Goal: Task Accomplishment & Management: Use online tool/utility

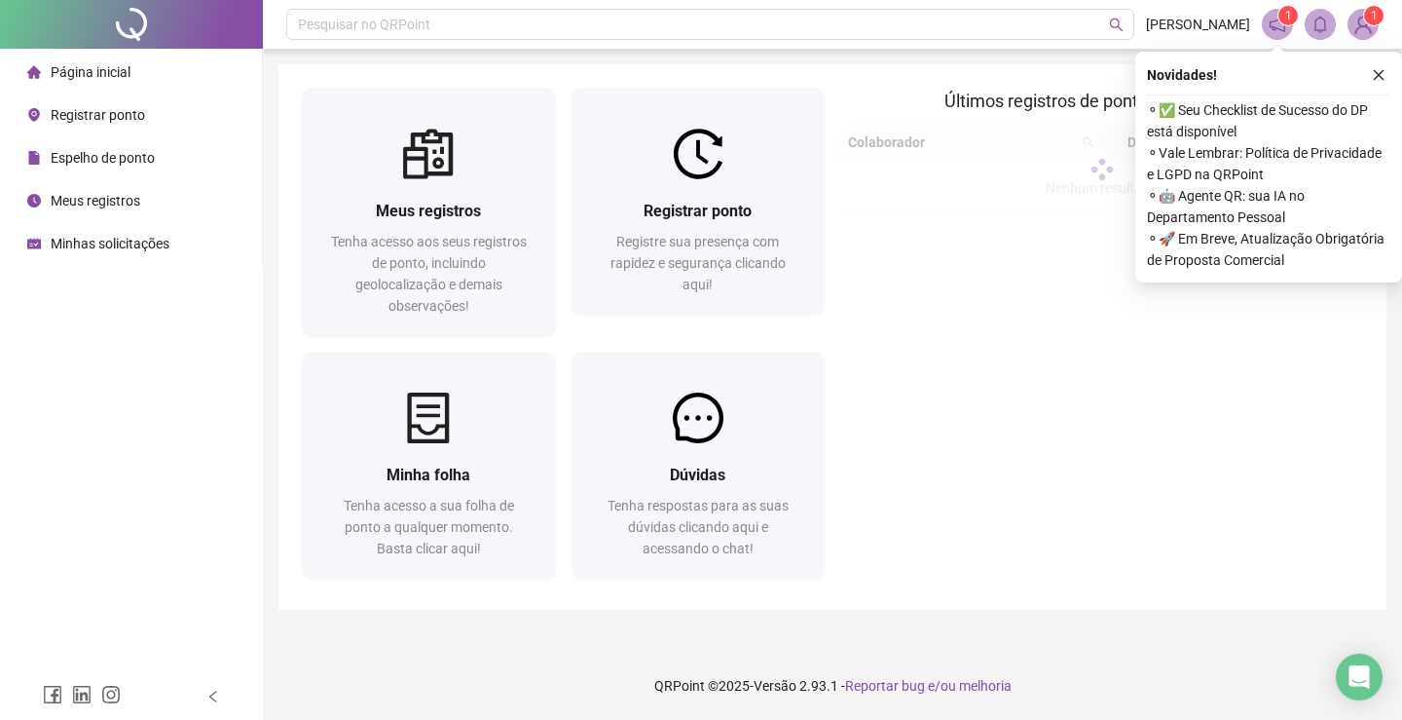
click at [134, 114] on span "Registrar ponto" at bounding box center [98, 115] width 94 height 16
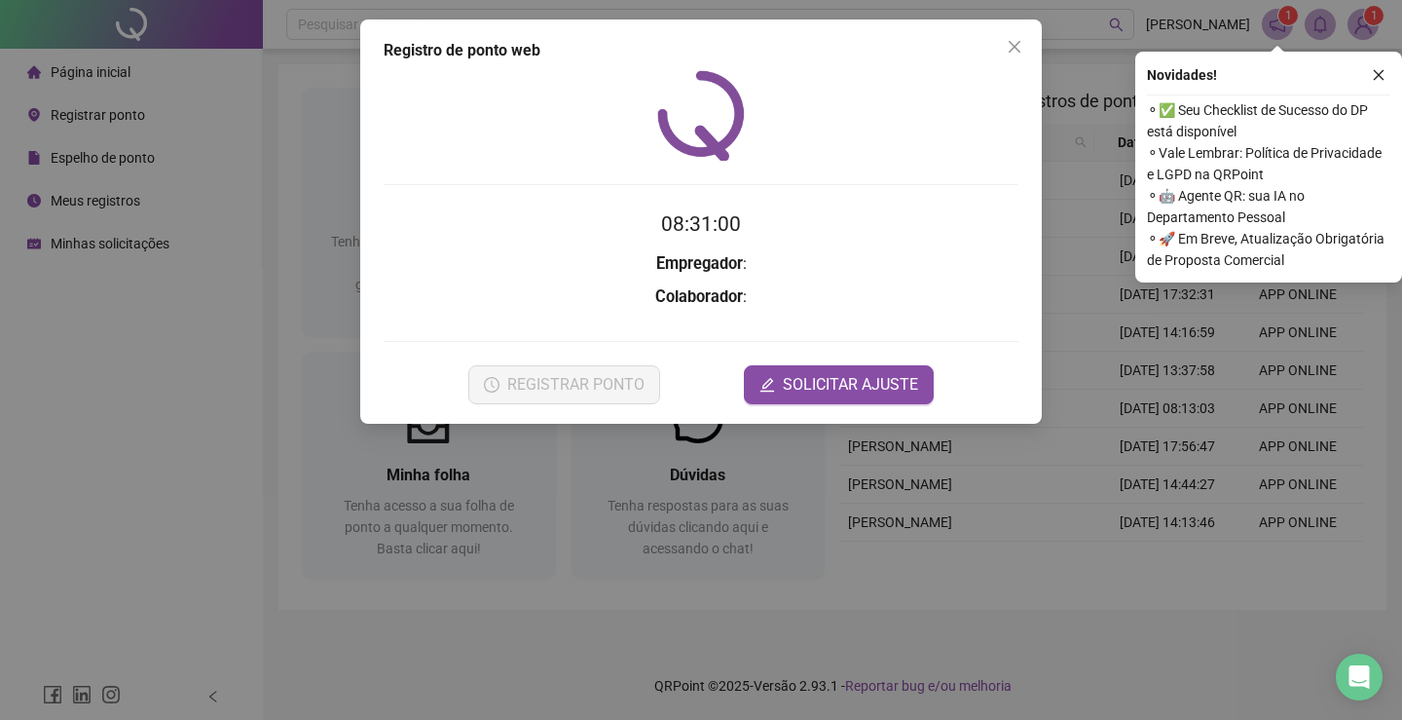
click at [363, 393] on div "Registro [PERSON_NAME] web 08:31:00 Empregador : Colaborador : REGISTRAR PONTO …" at bounding box center [701, 221] width 682 height 404
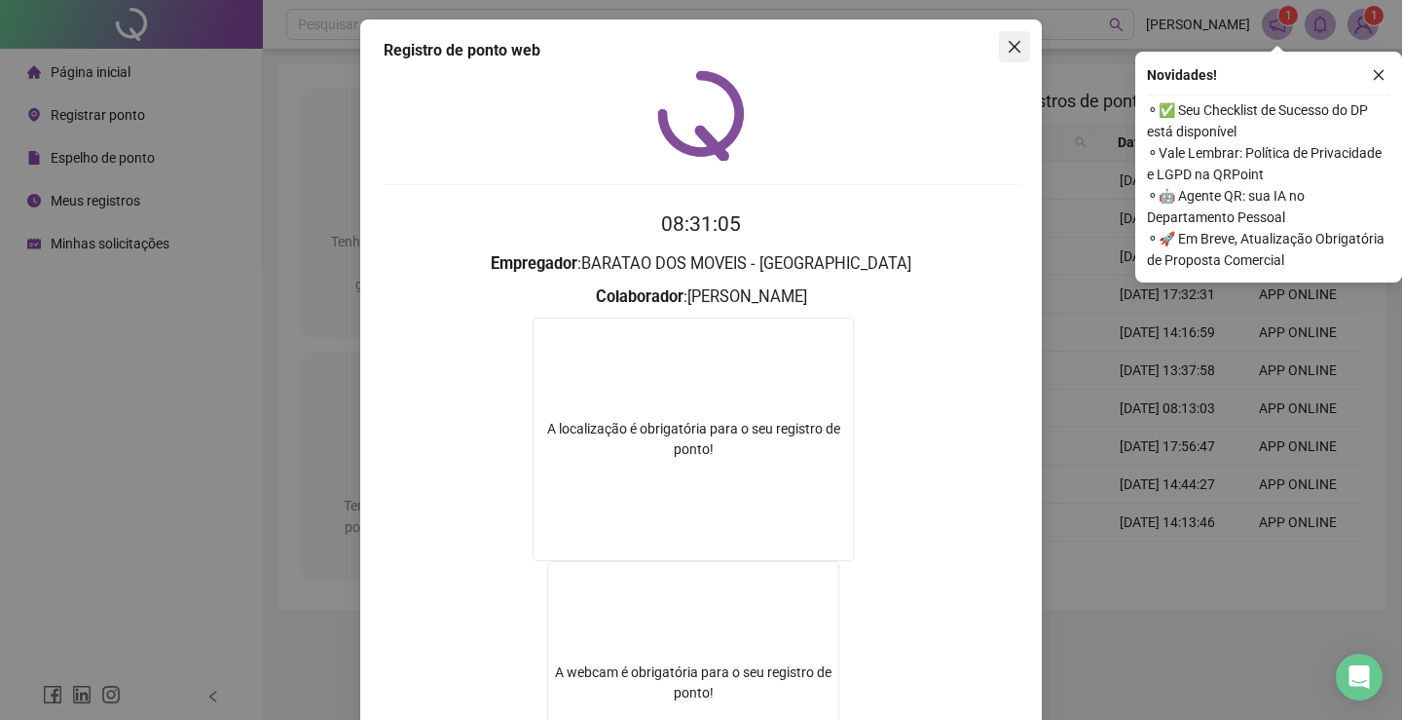
click at [1010, 47] on icon "close" at bounding box center [1015, 47] width 16 height 16
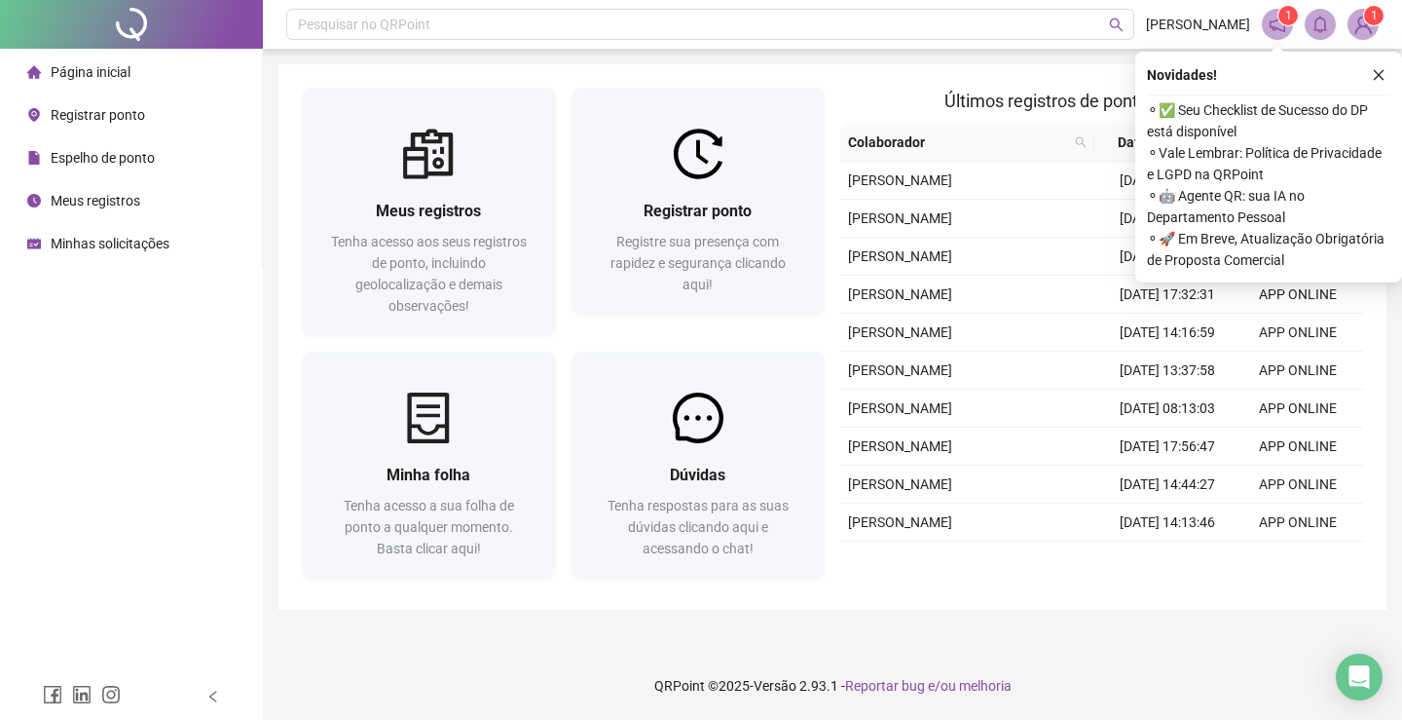
click at [123, 159] on span "Espelho de ponto" at bounding box center [103, 158] width 104 height 16
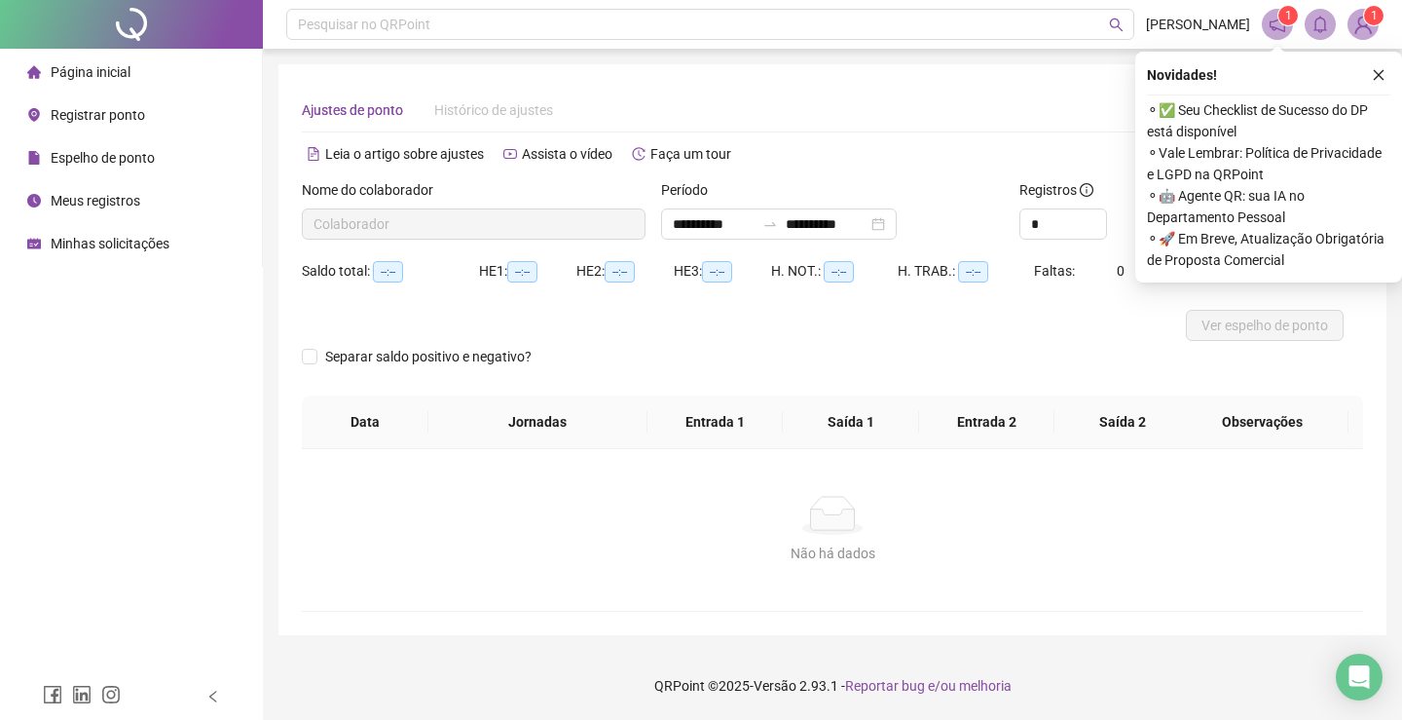
type input "**********"
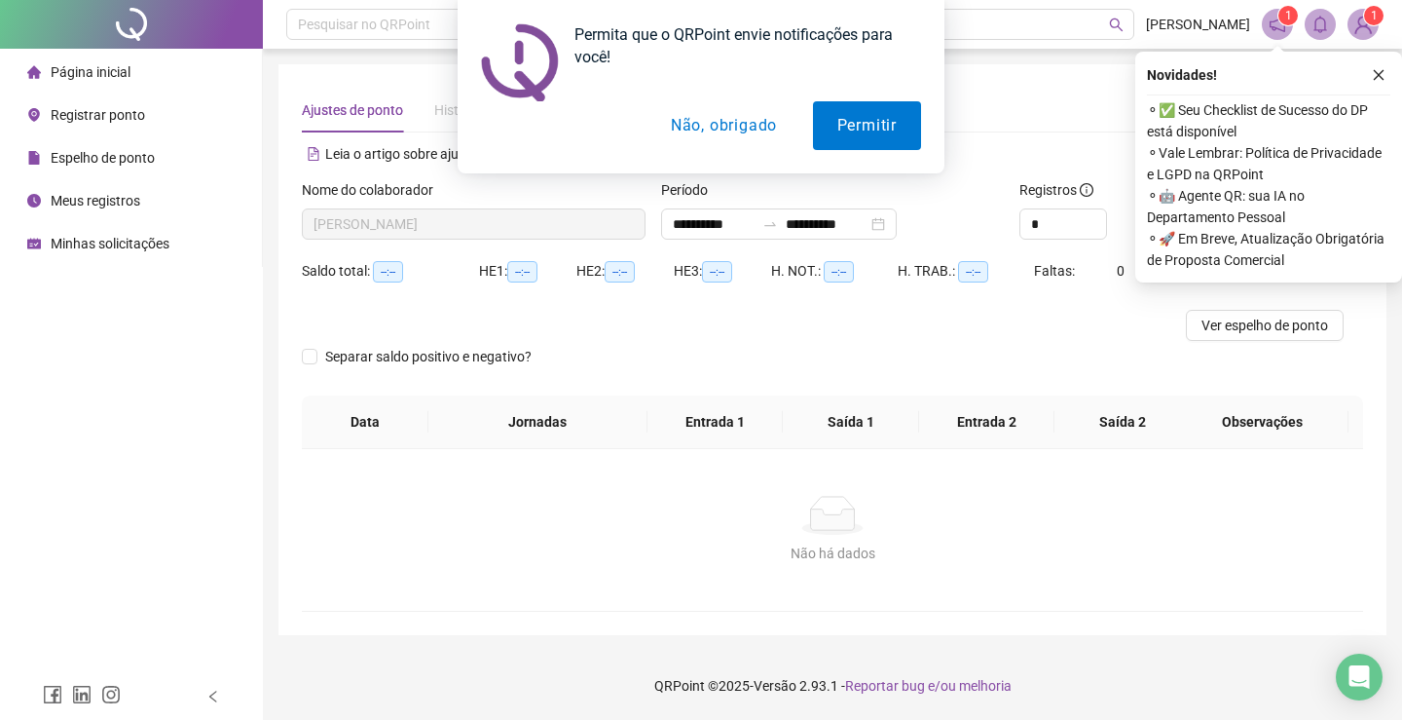
click at [747, 117] on button "Não, obrigado" at bounding box center [724, 125] width 155 height 49
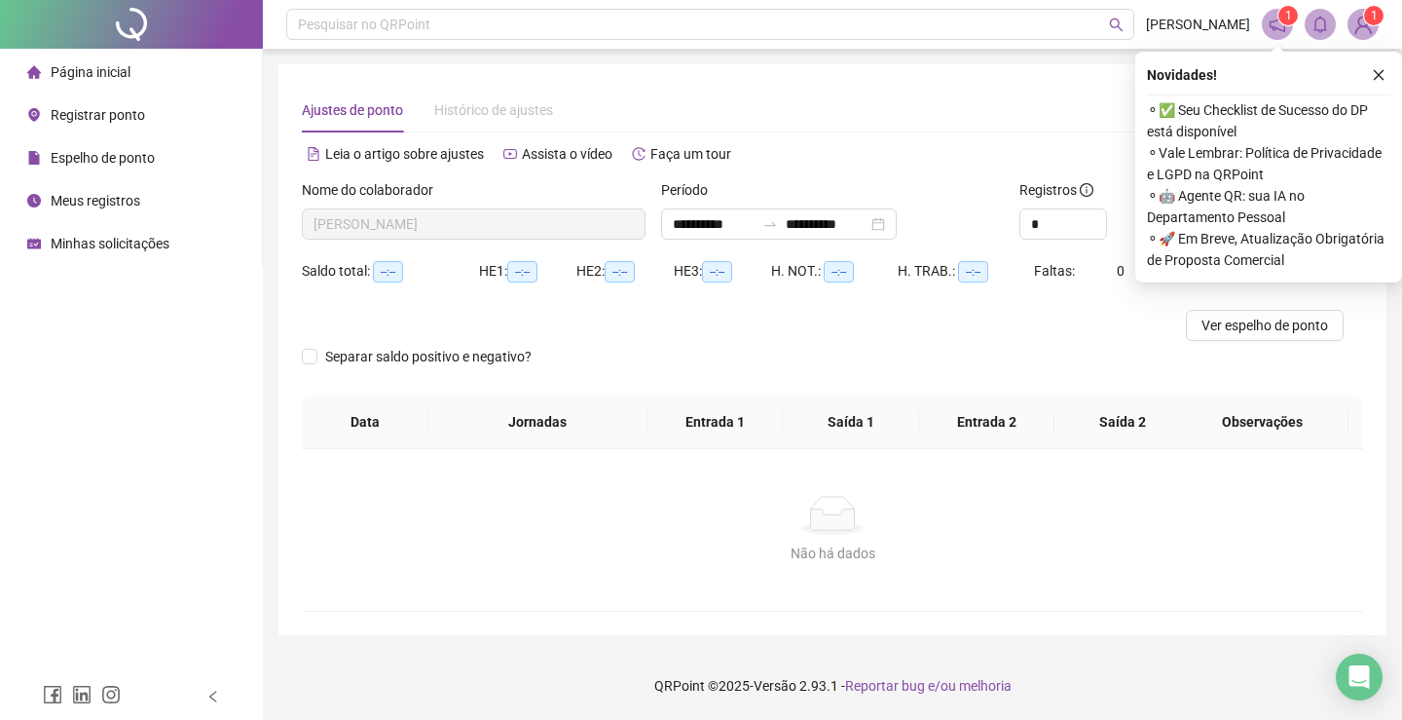
click at [534, 230] on span "[PERSON_NAME]" at bounding box center [474, 223] width 320 height 29
click at [1378, 66] on button "button" at bounding box center [1378, 74] width 23 height 23
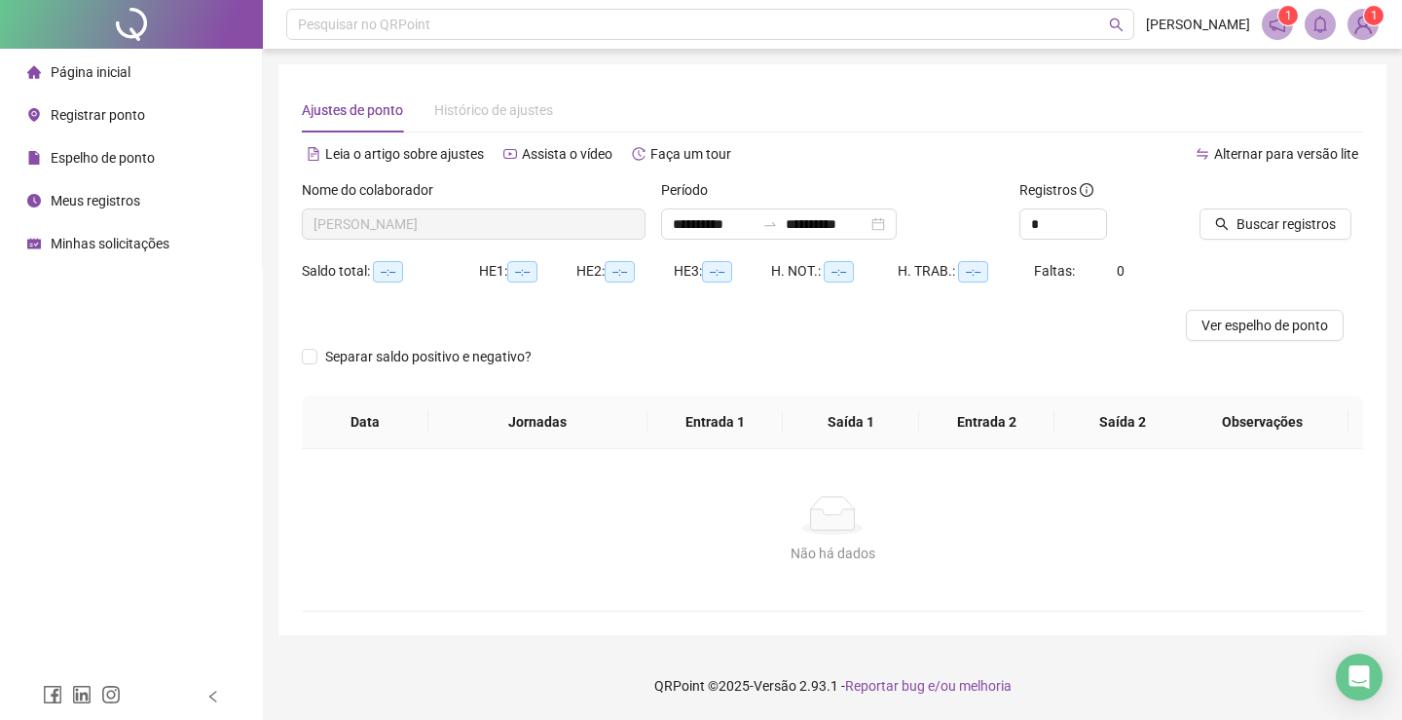
click at [118, 79] on span "Página inicial" at bounding box center [91, 72] width 80 height 16
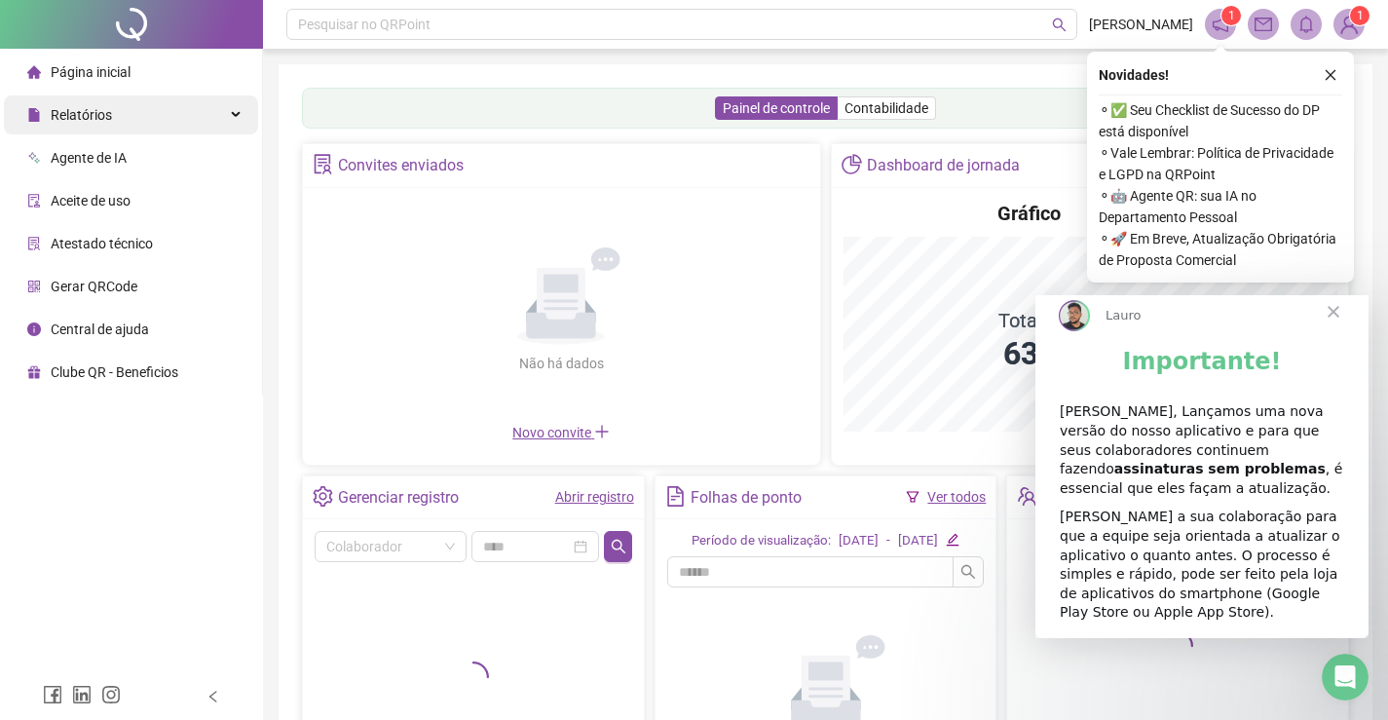
click at [130, 127] on div "Relatórios" at bounding box center [131, 114] width 254 height 39
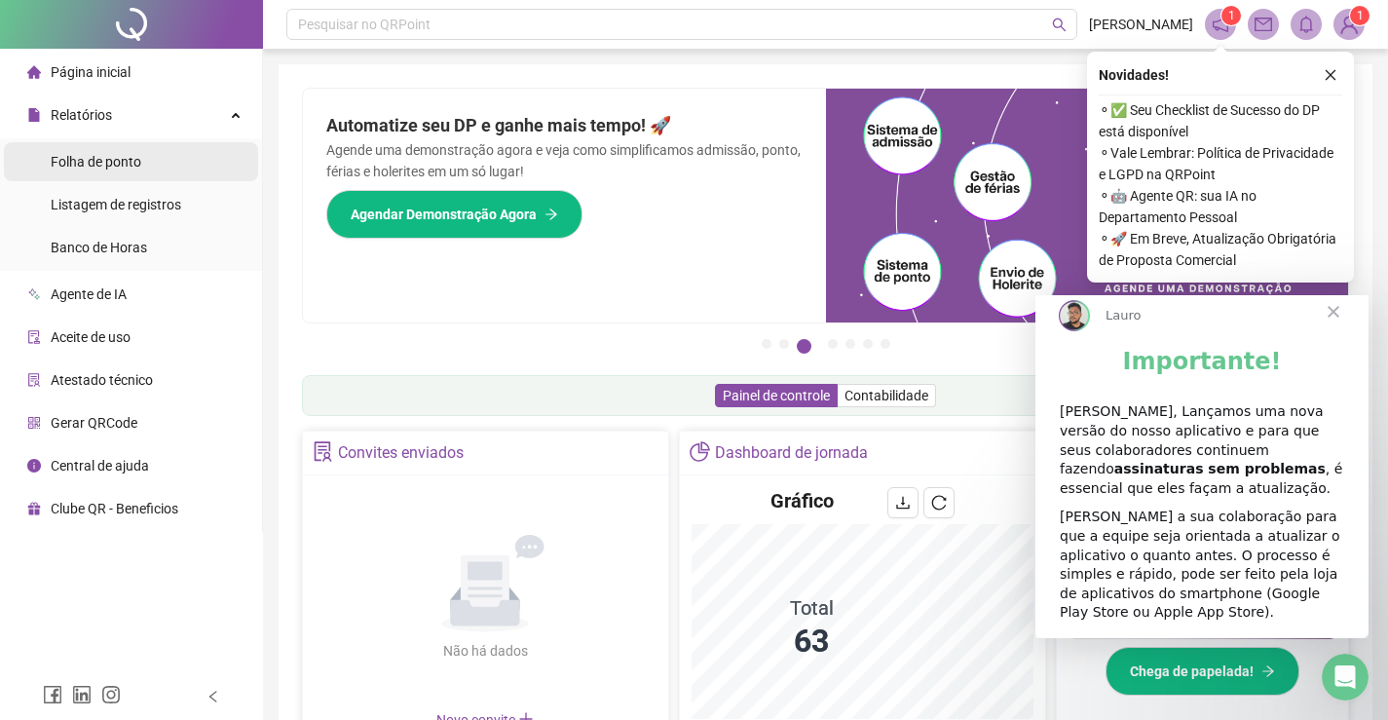
click at [171, 170] on li "Folha de ponto" at bounding box center [131, 161] width 254 height 39
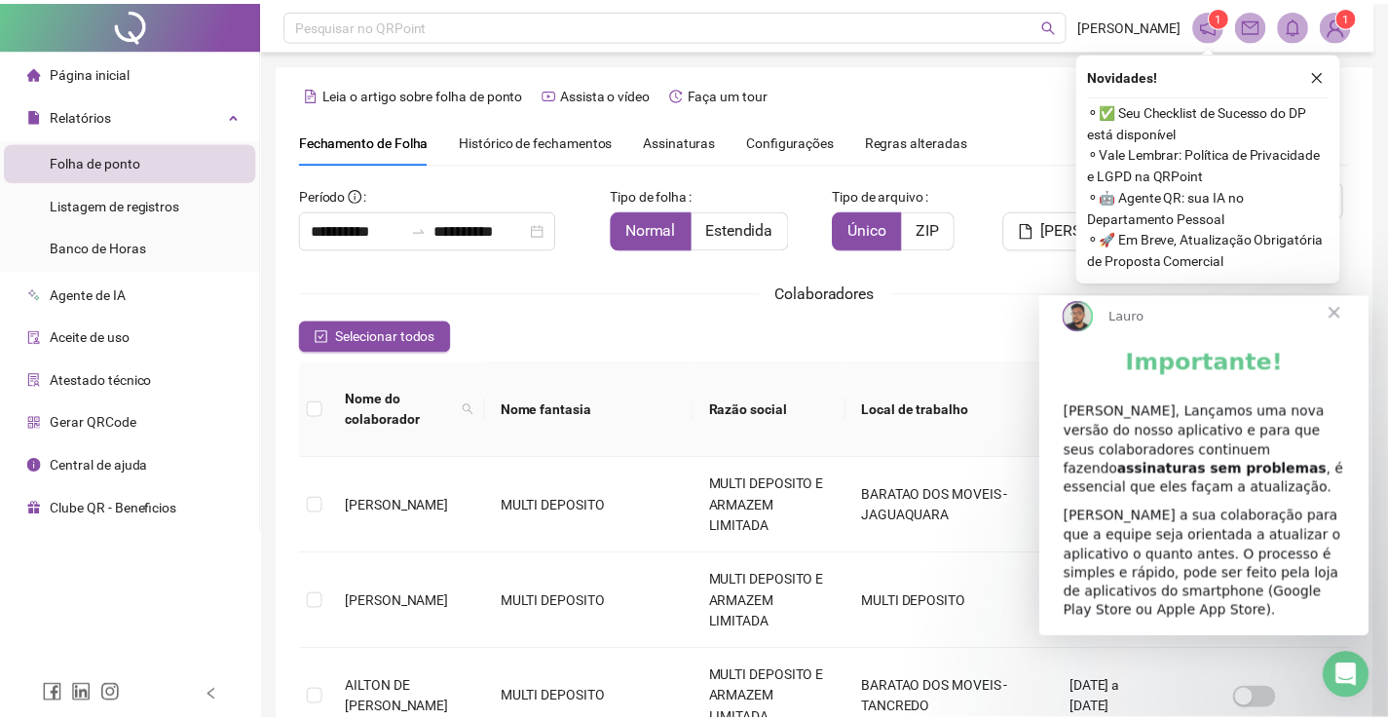
scroll to position [39, 0]
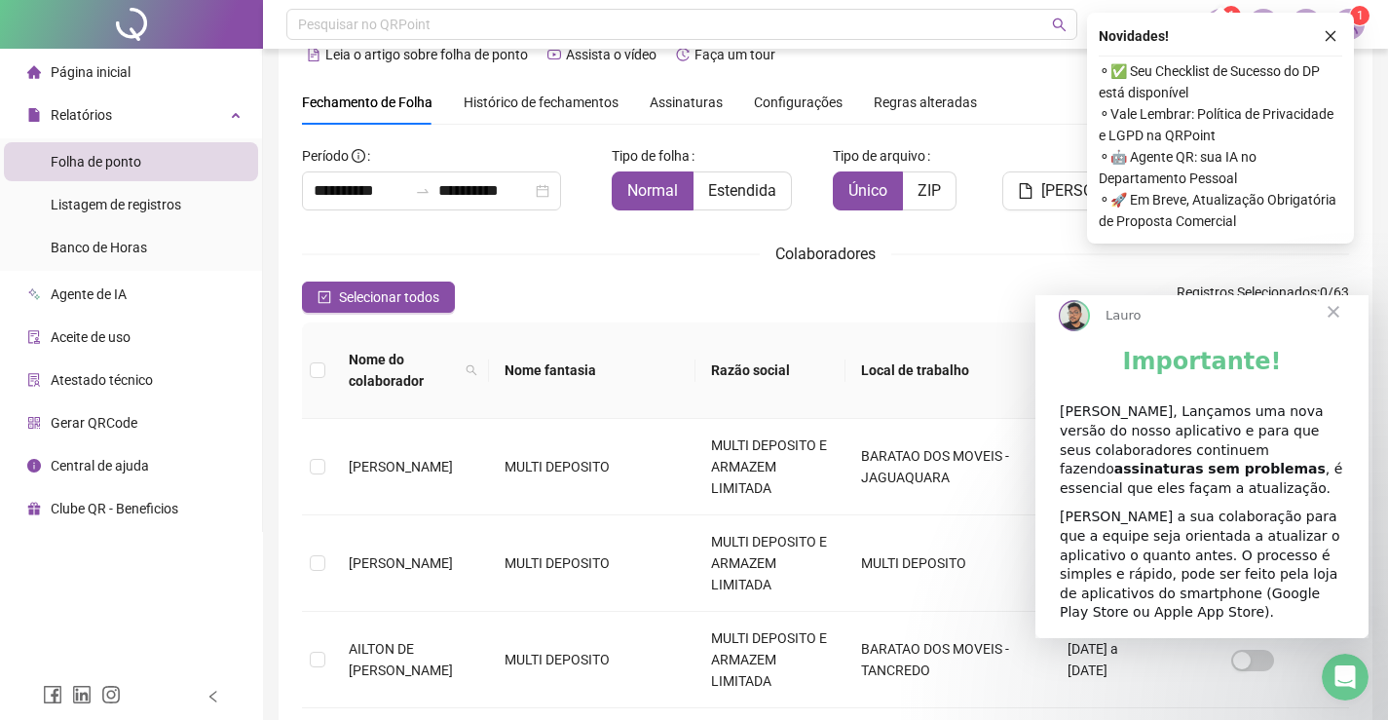
click at [1334, 326] on span "Fechar" at bounding box center [1333, 312] width 70 height 70
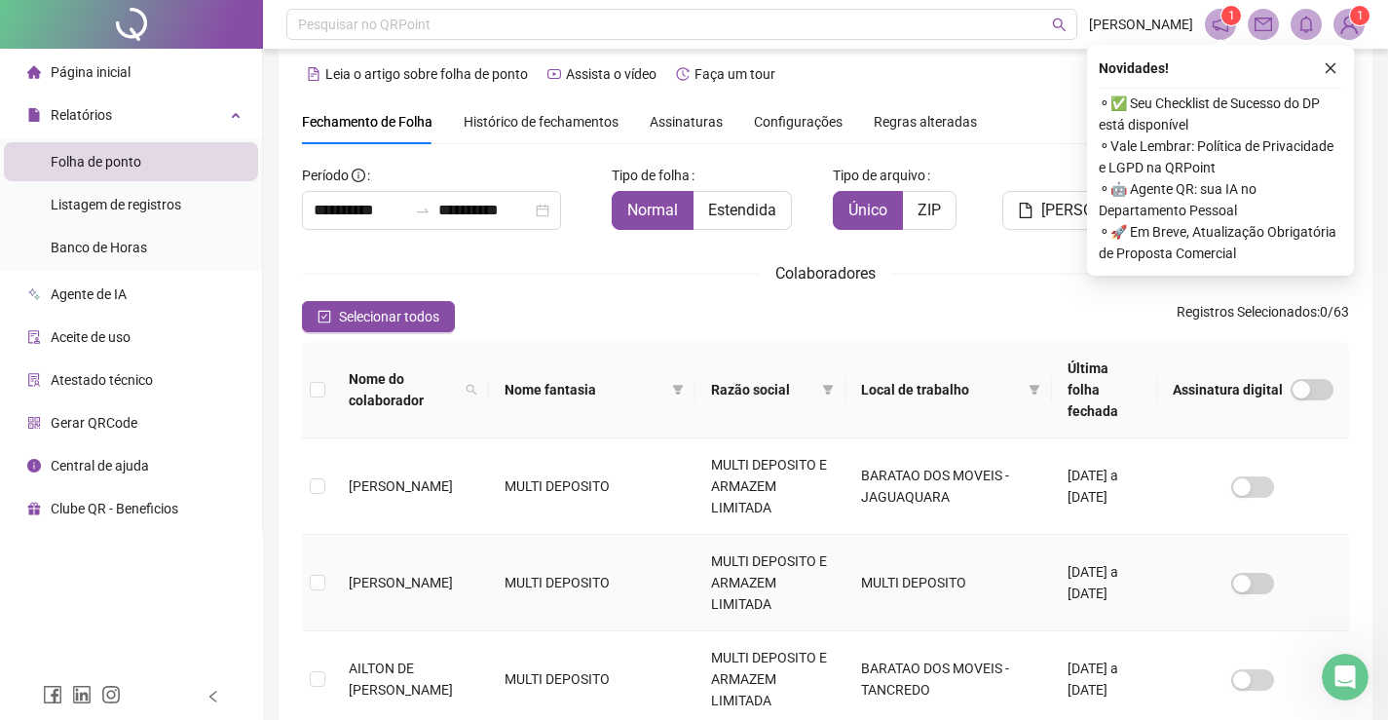
scroll to position [0, 0]
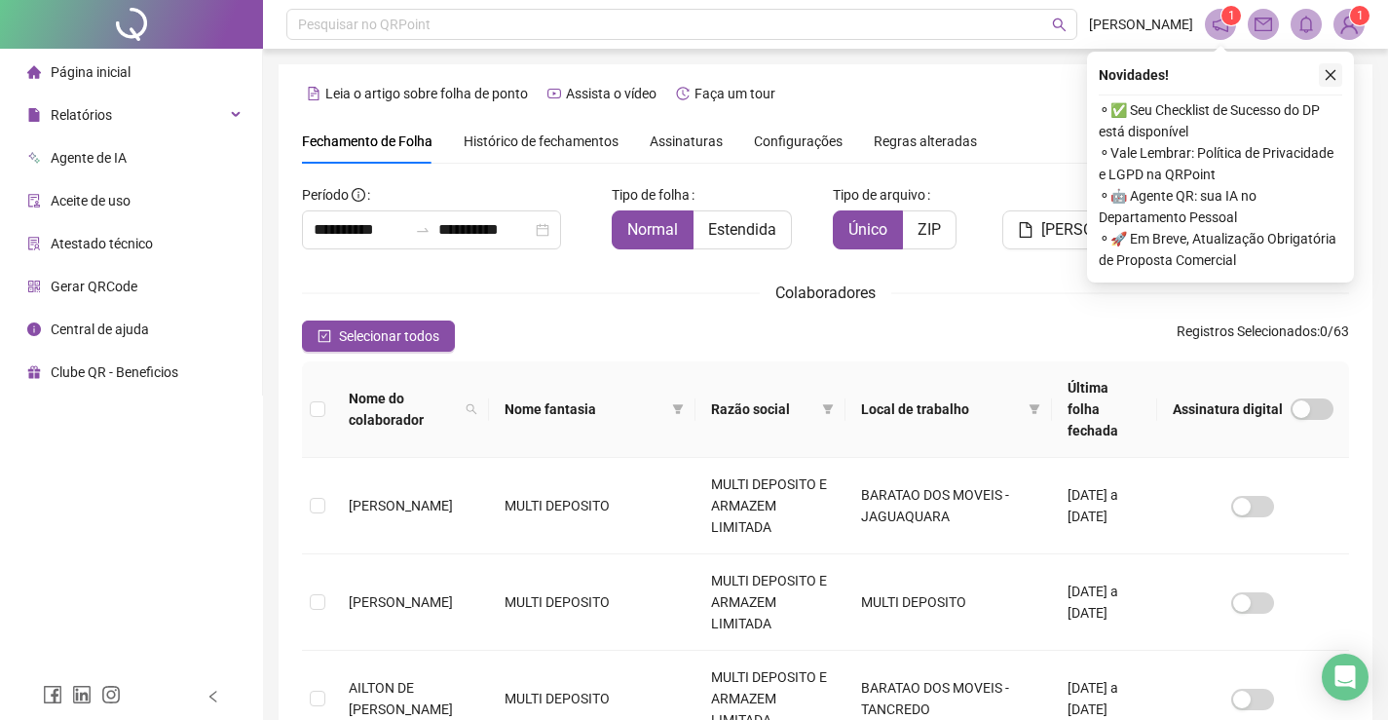
click at [1323, 77] on icon "close" at bounding box center [1330, 75] width 14 height 14
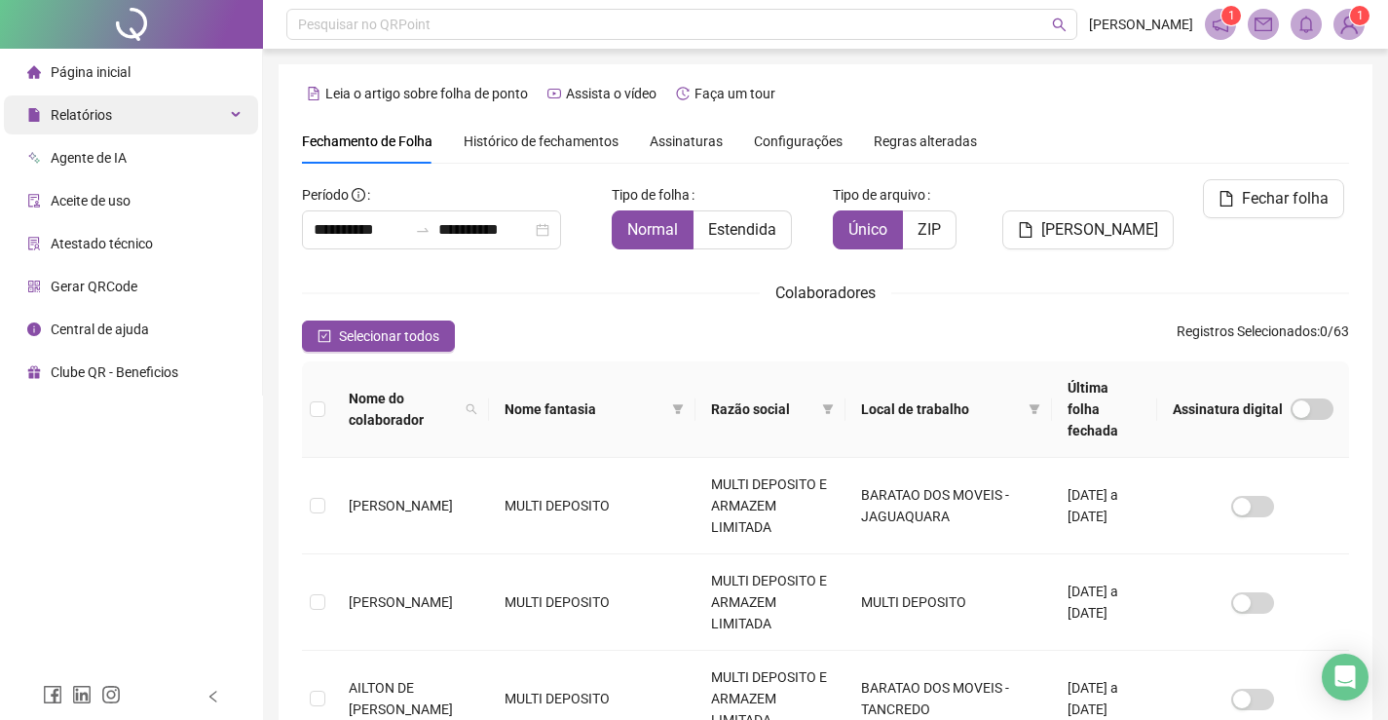
click at [70, 117] on span "Relatórios" at bounding box center [81, 115] width 61 height 16
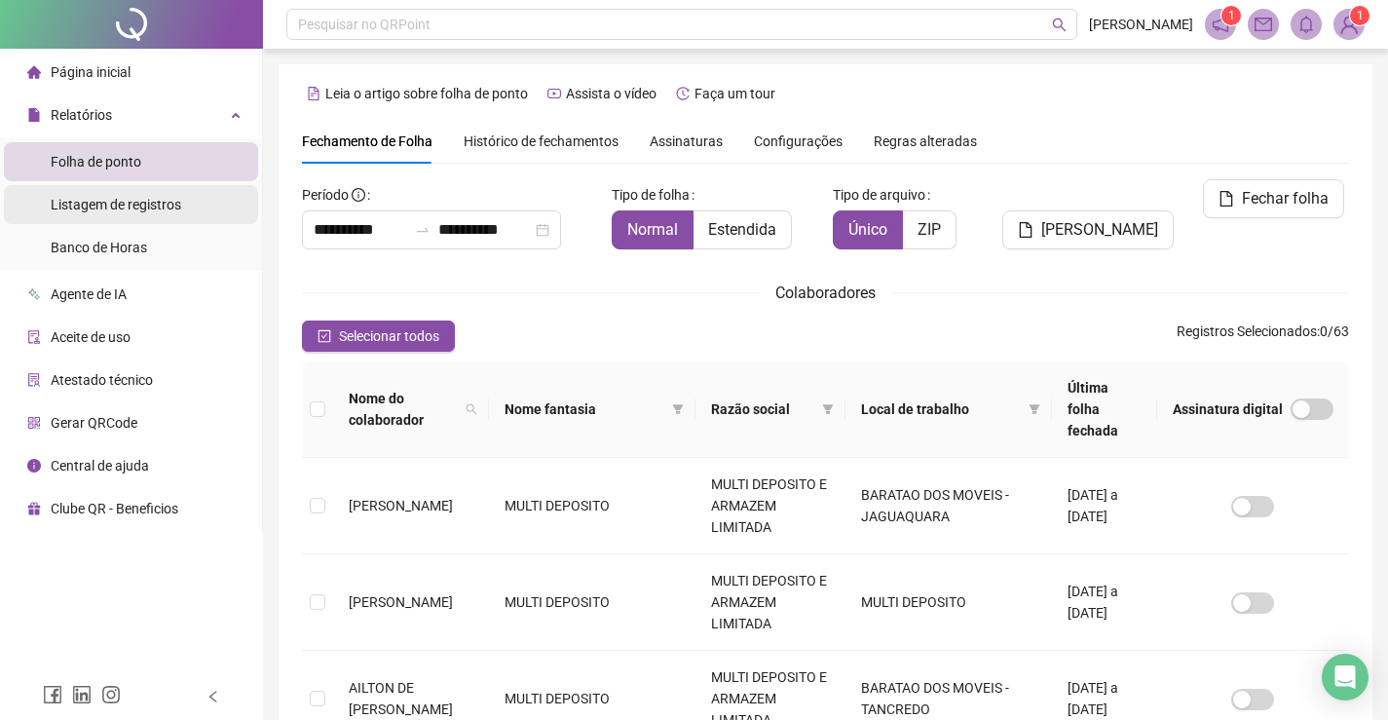
click at [166, 199] on span "Listagem de registros" at bounding box center [116, 205] width 130 height 16
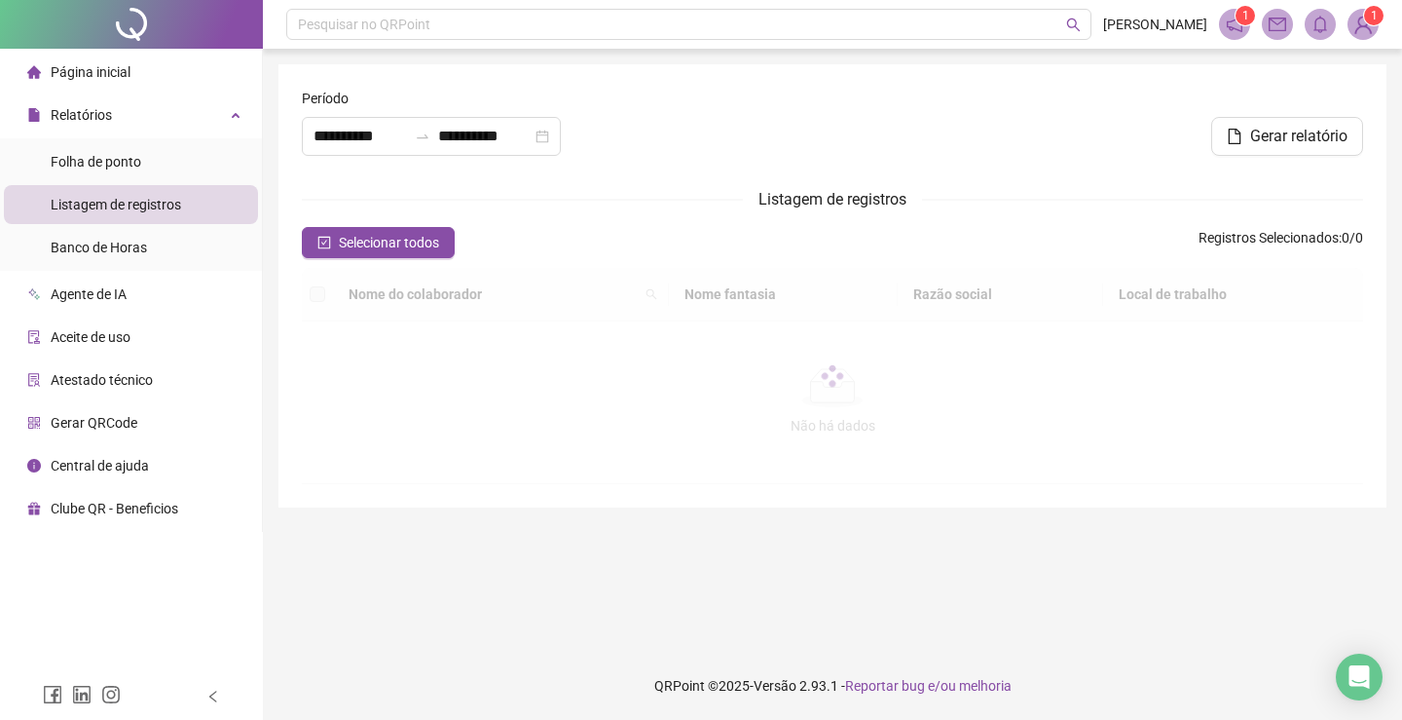
type input "**********"
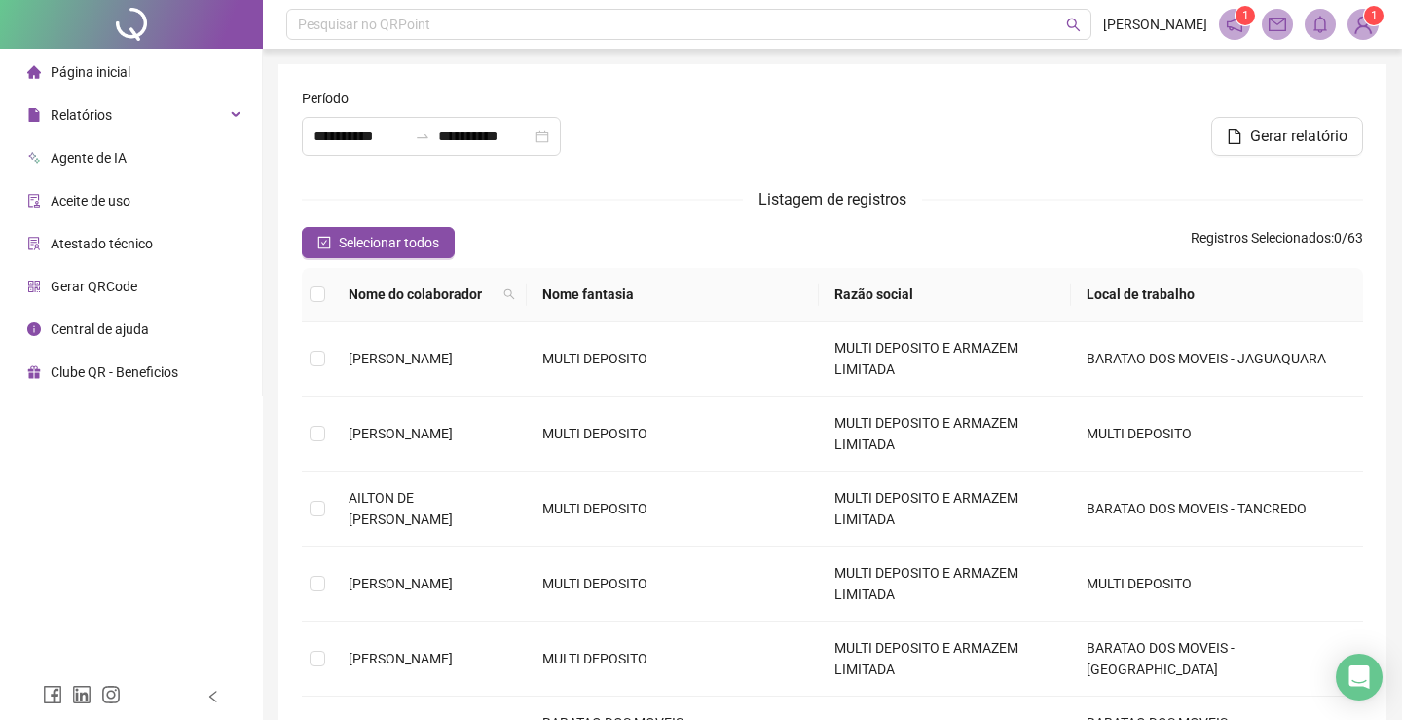
type input "**********"
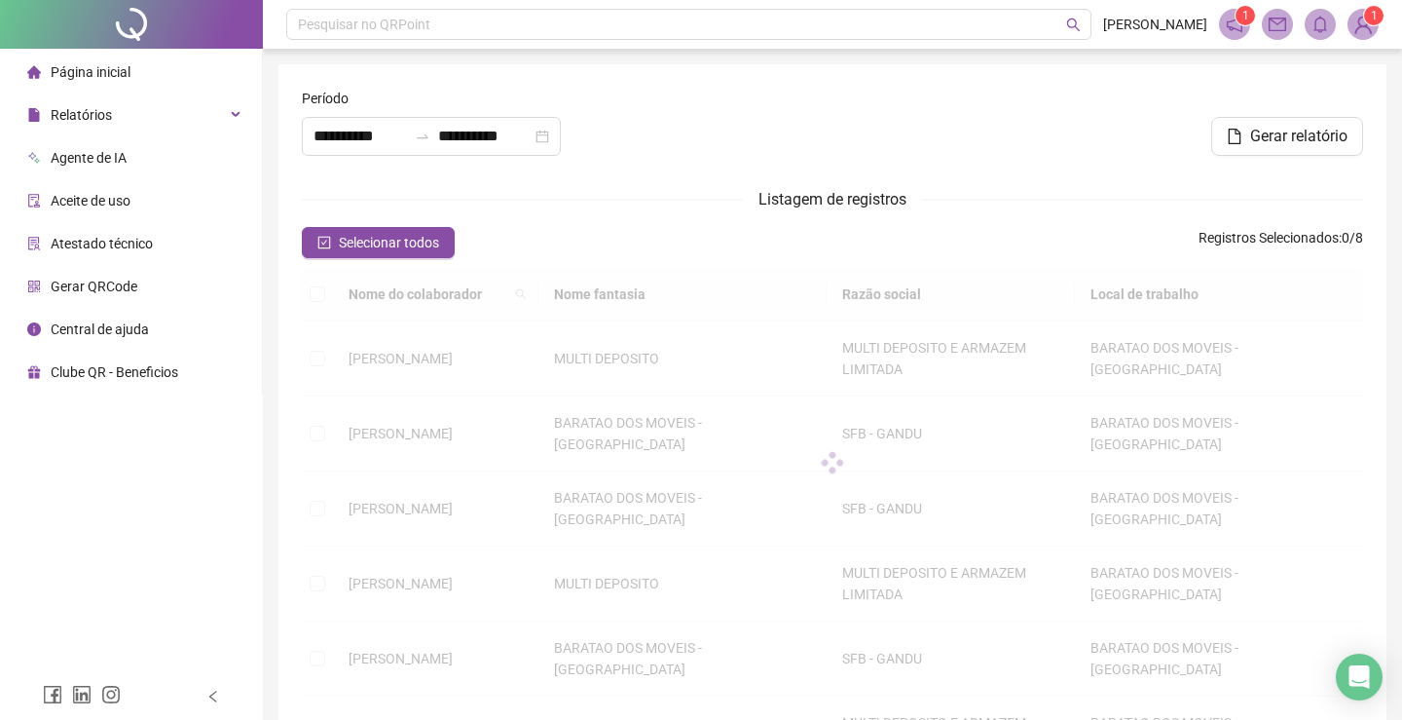
type input "**********"
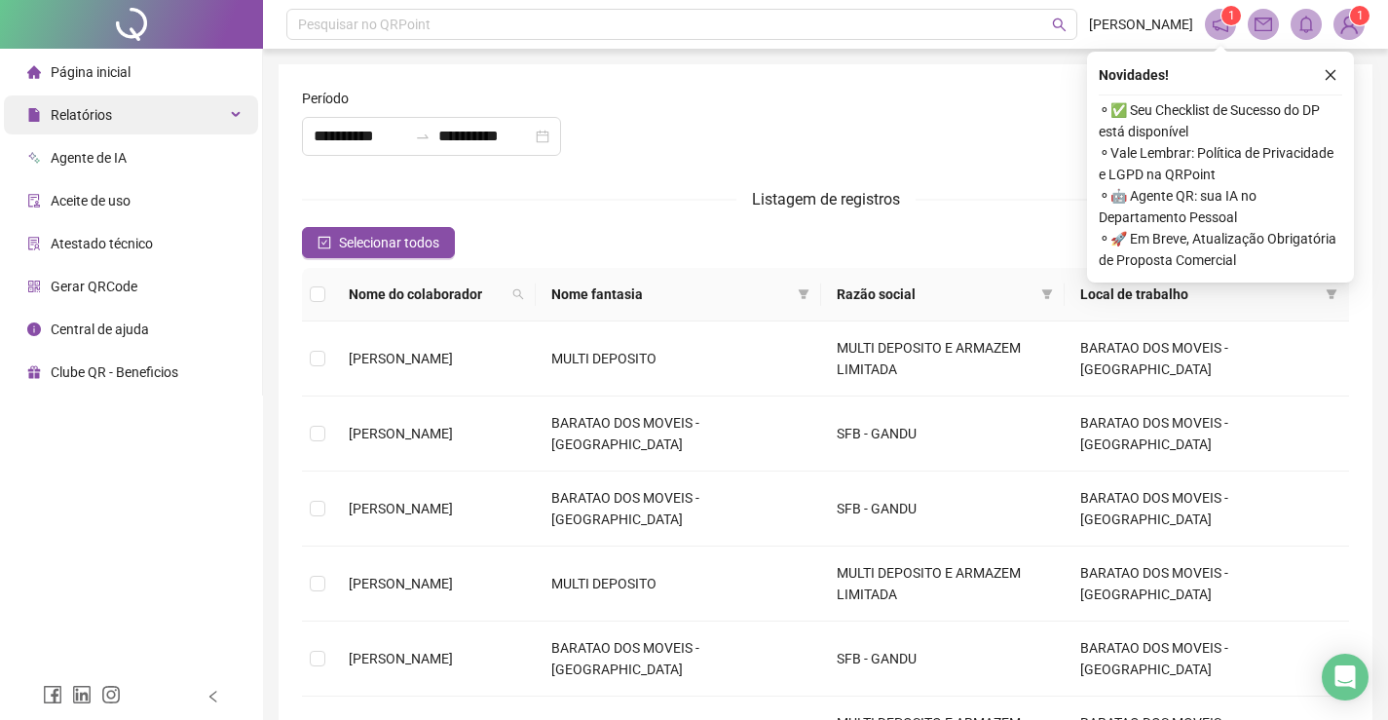
click at [145, 122] on div "Relatórios" at bounding box center [131, 114] width 254 height 39
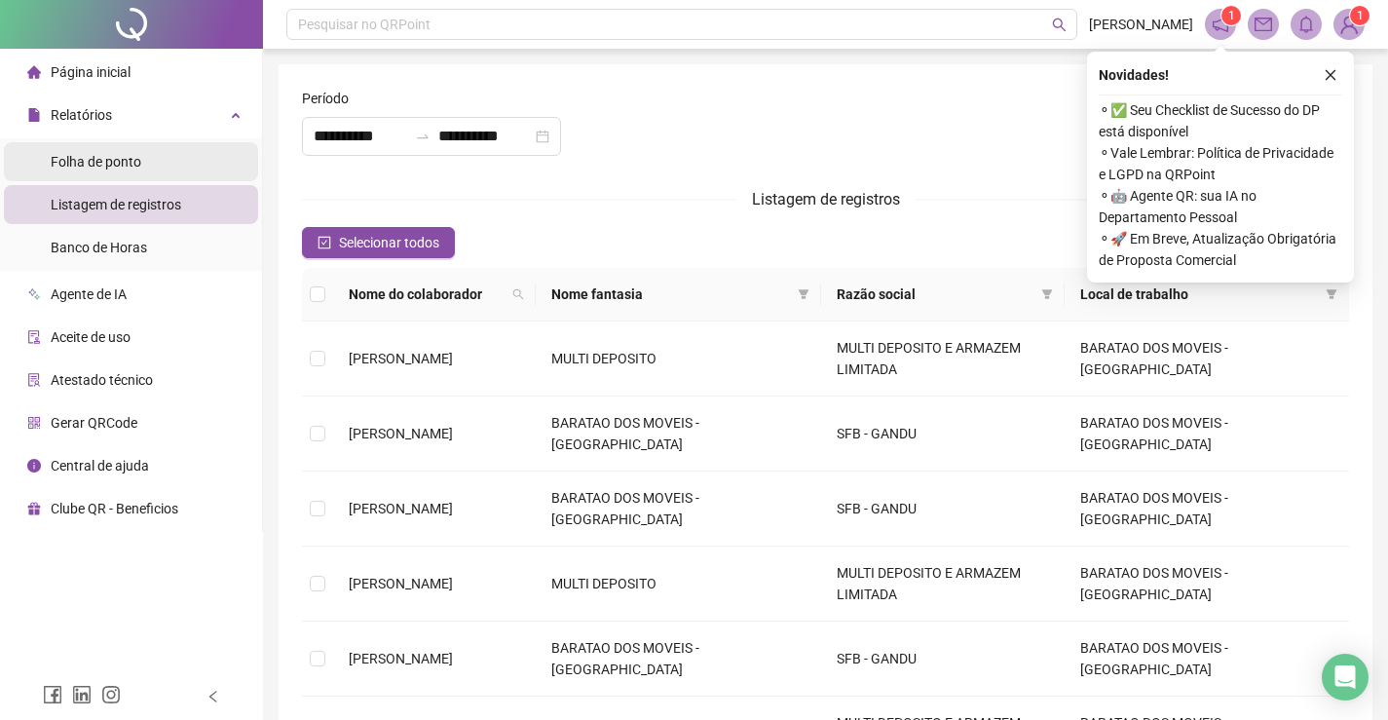
click at [141, 167] on span "Folha de ponto" at bounding box center [96, 162] width 91 height 16
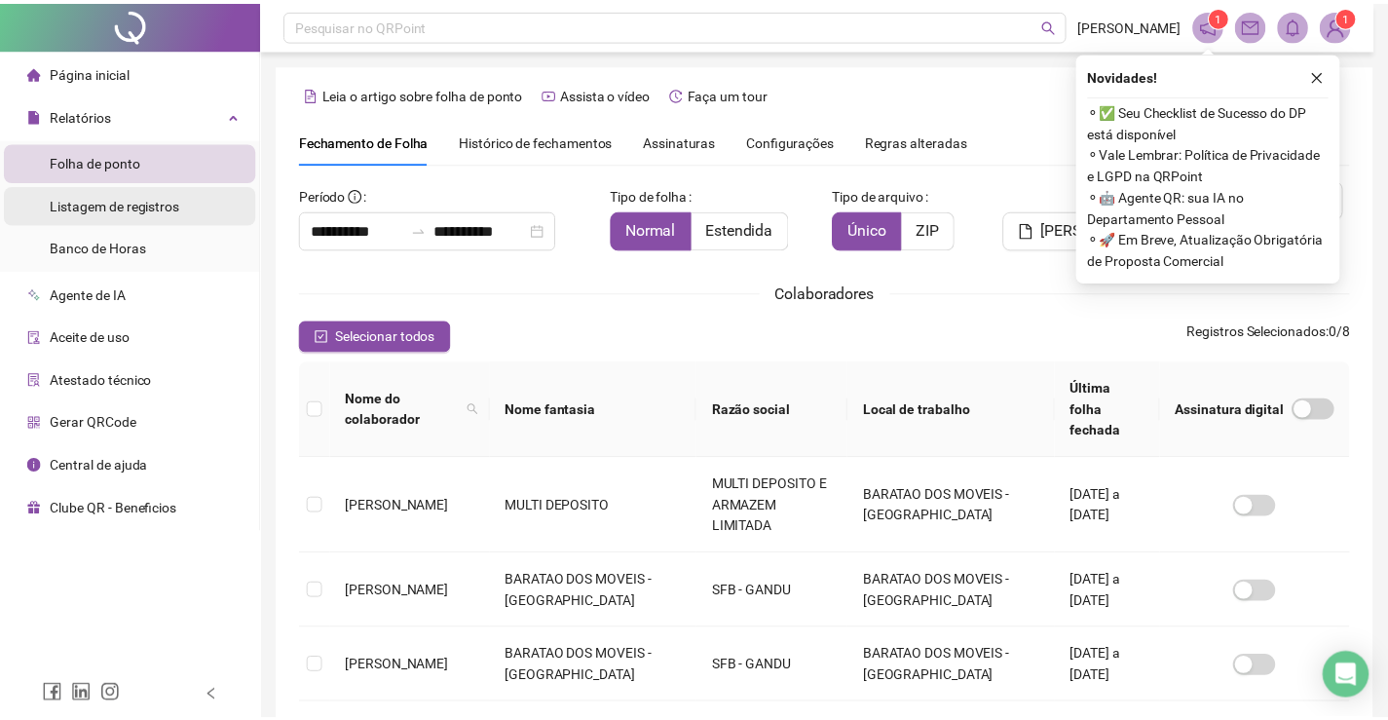
scroll to position [39, 0]
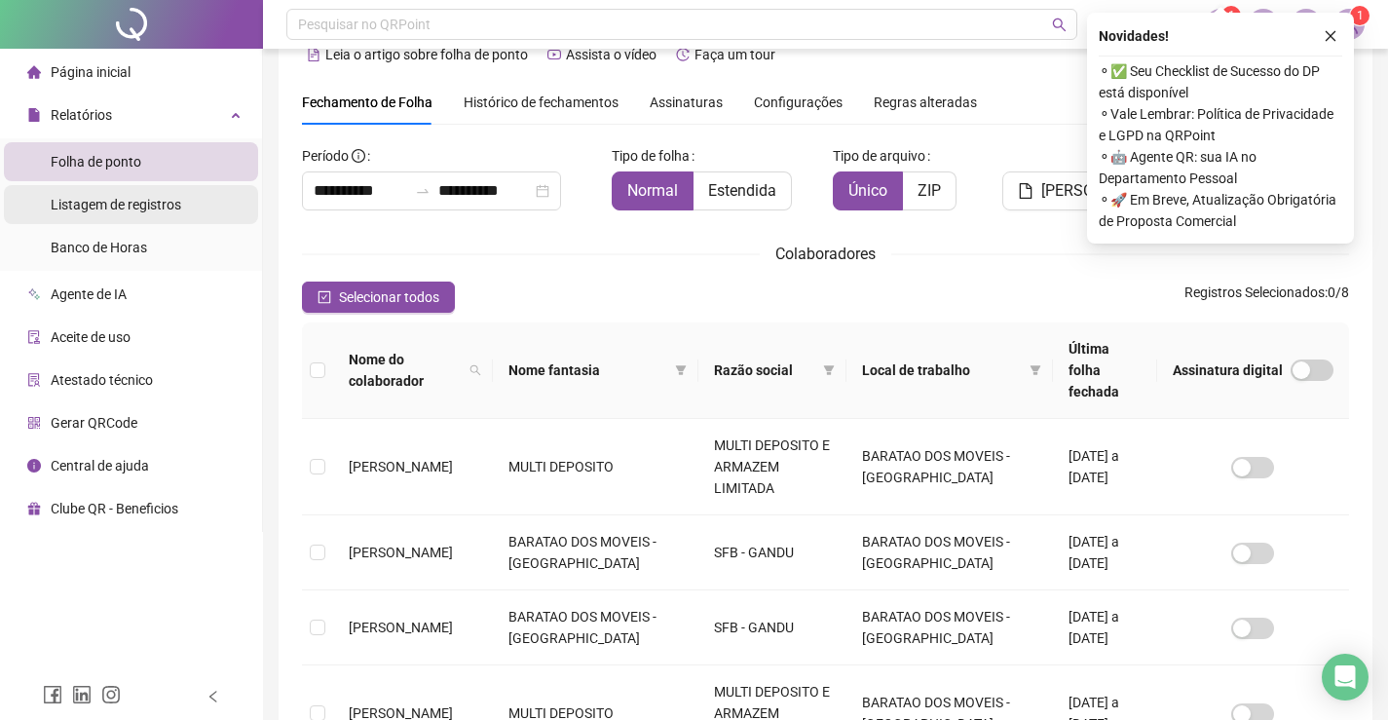
click at [158, 194] on div "Listagem de registros" at bounding box center [116, 204] width 130 height 39
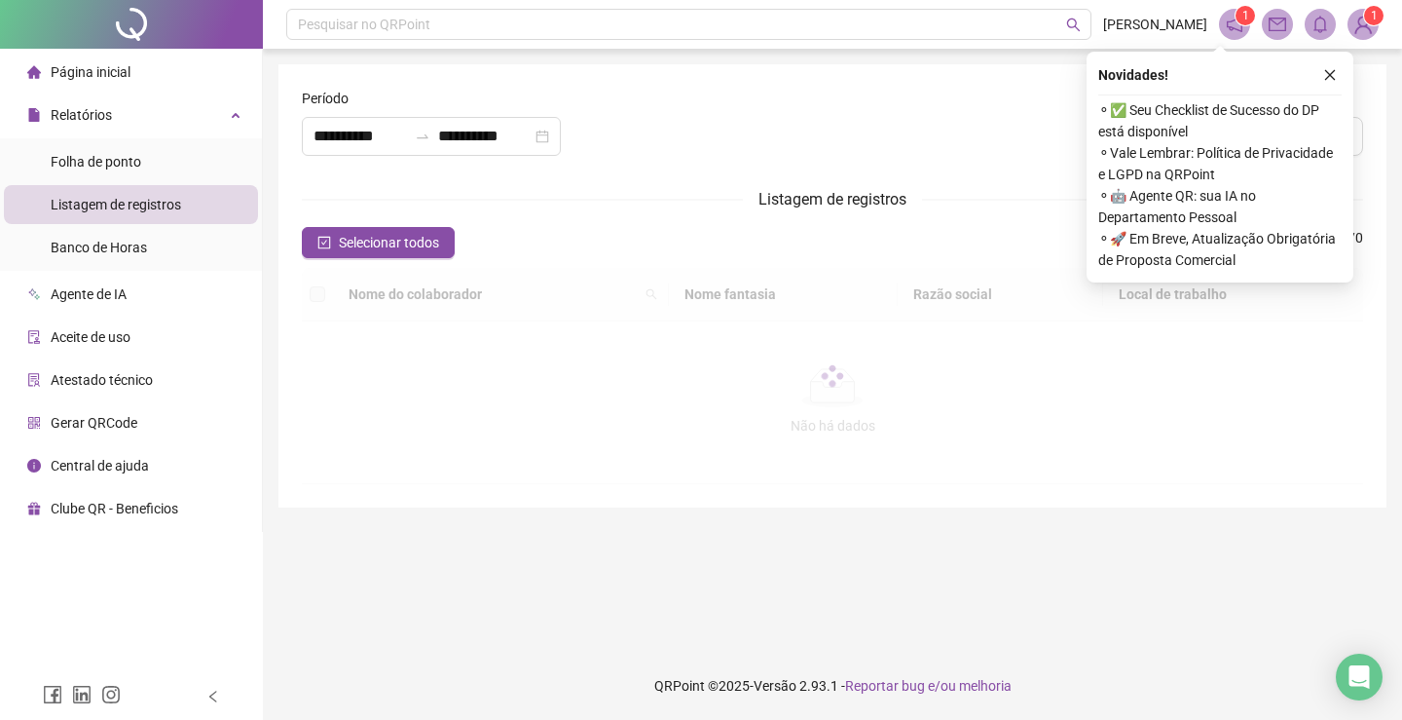
type input "**********"
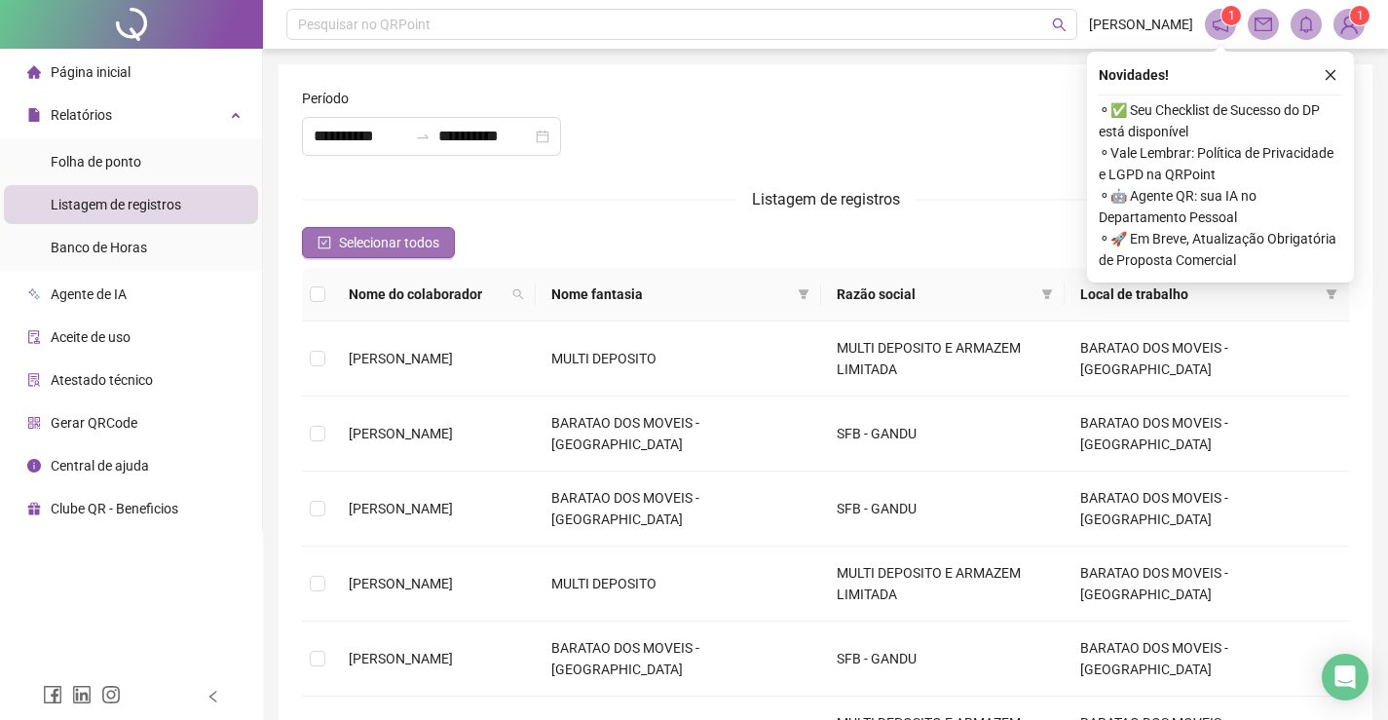
click at [433, 247] on span "Selecionar todos" at bounding box center [389, 242] width 100 height 21
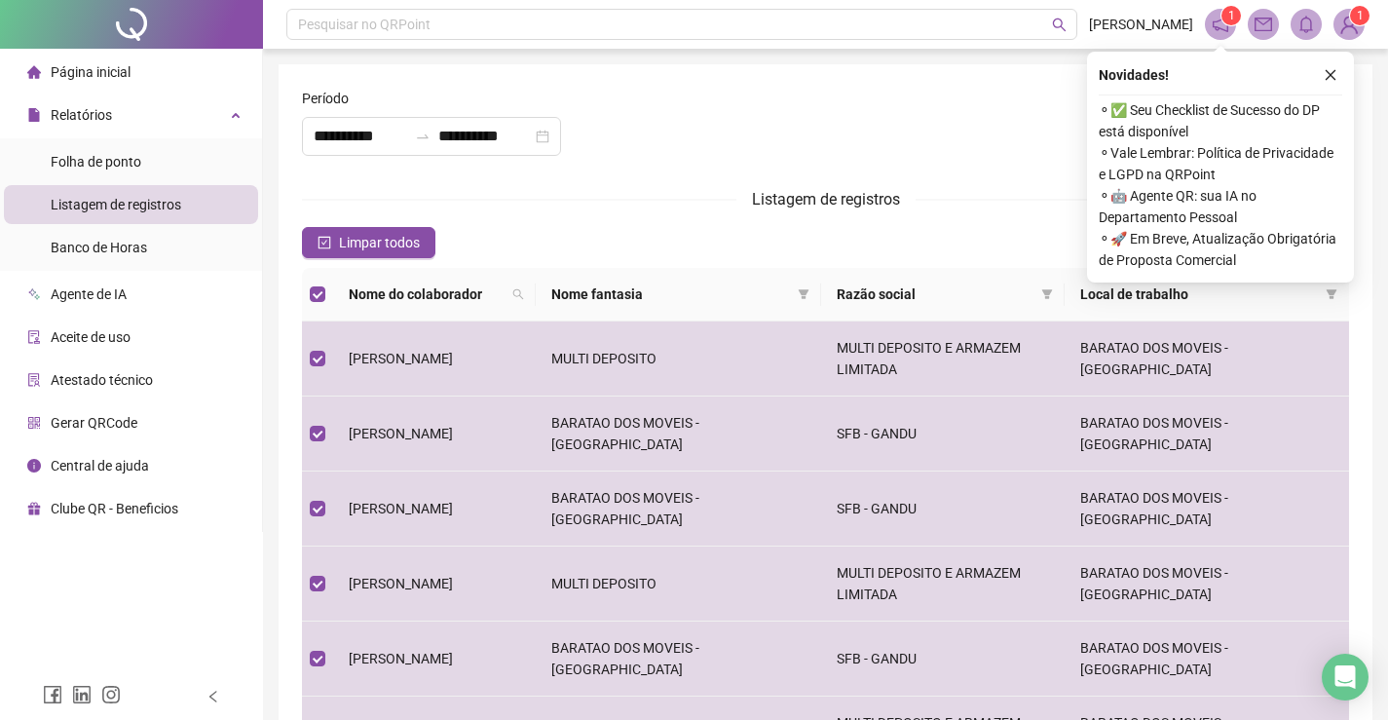
click at [1315, 76] on div "Novidades !" at bounding box center [1219, 74] width 243 height 23
click at [1327, 83] on button "button" at bounding box center [1329, 74] width 23 height 23
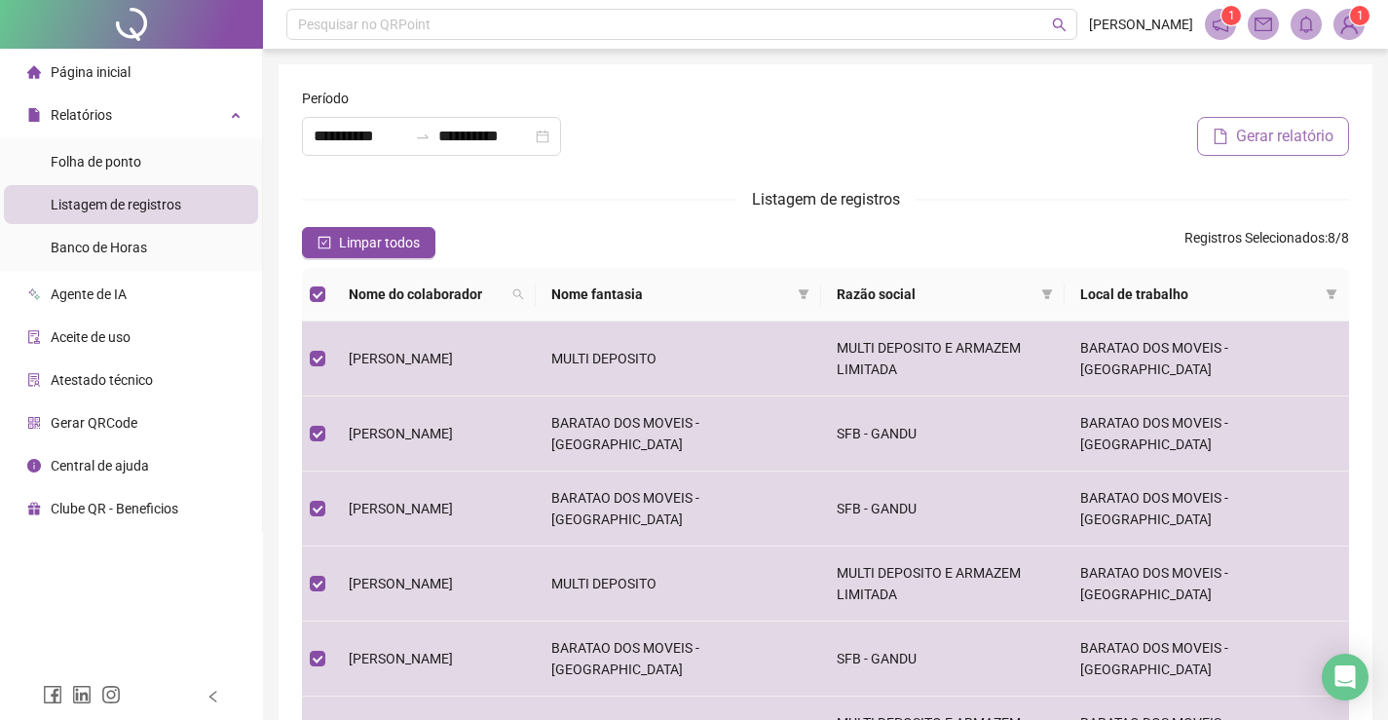
click at [1280, 141] on span "Gerar relatório" at bounding box center [1284, 136] width 97 height 23
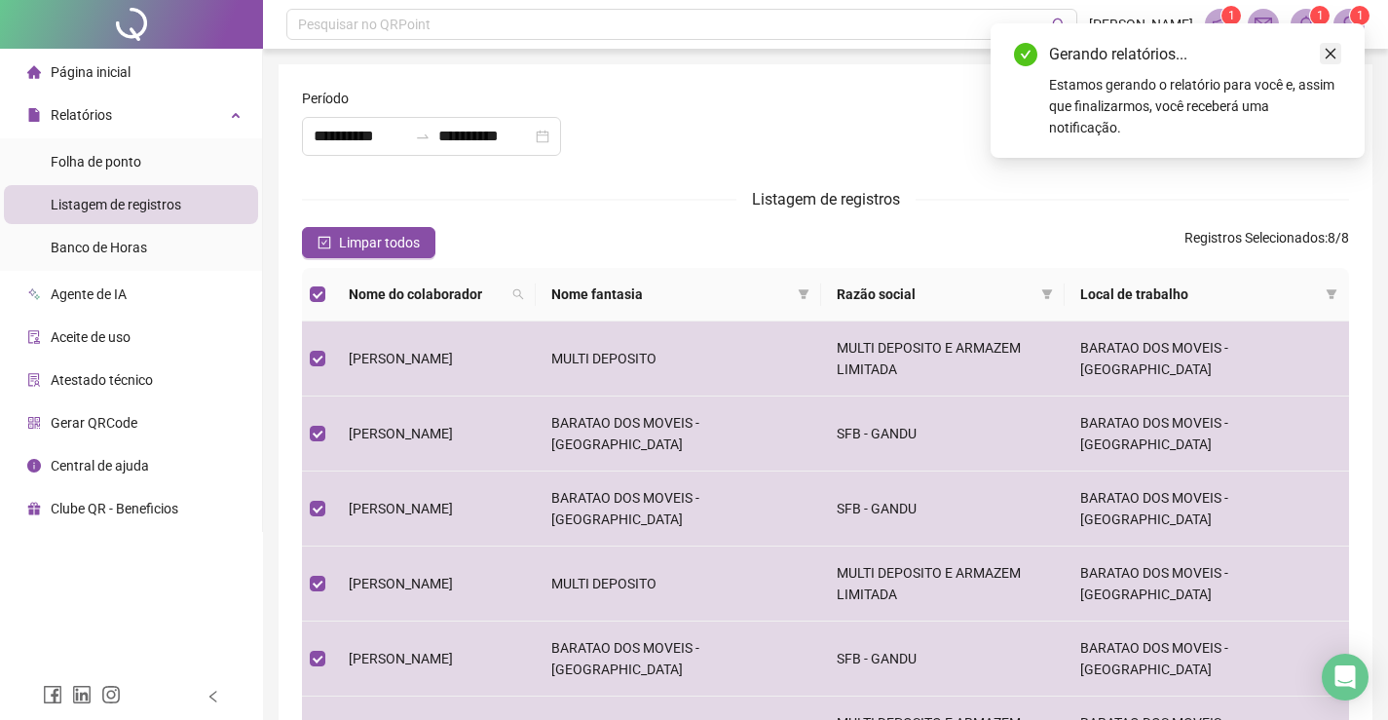
click at [1337, 62] on link "Close" at bounding box center [1329, 53] width 21 height 21
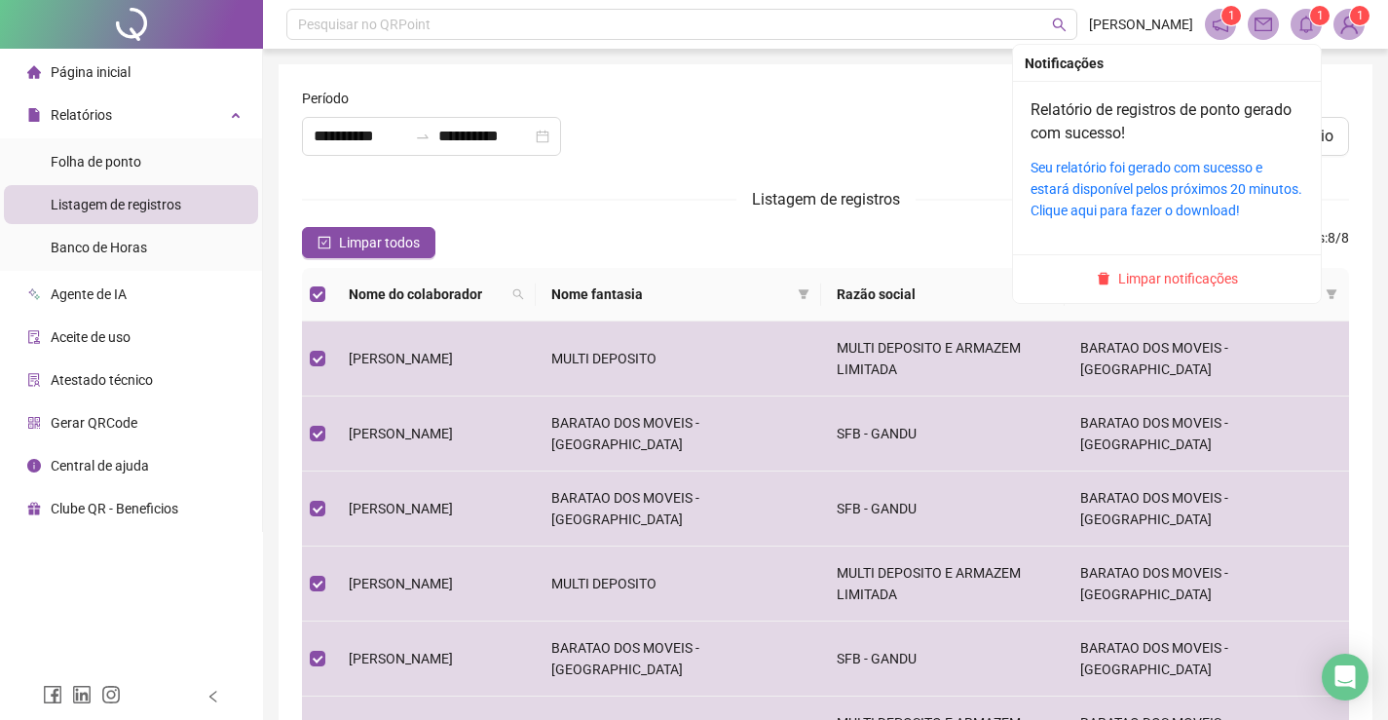
click at [1306, 35] on span at bounding box center [1305, 24] width 31 height 31
click at [1160, 201] on link "Seu relatório foi gerado com sucesso e estará disponível pelos próximos 20 minu…" at bounding box center [1166, 189] width 272 height 58
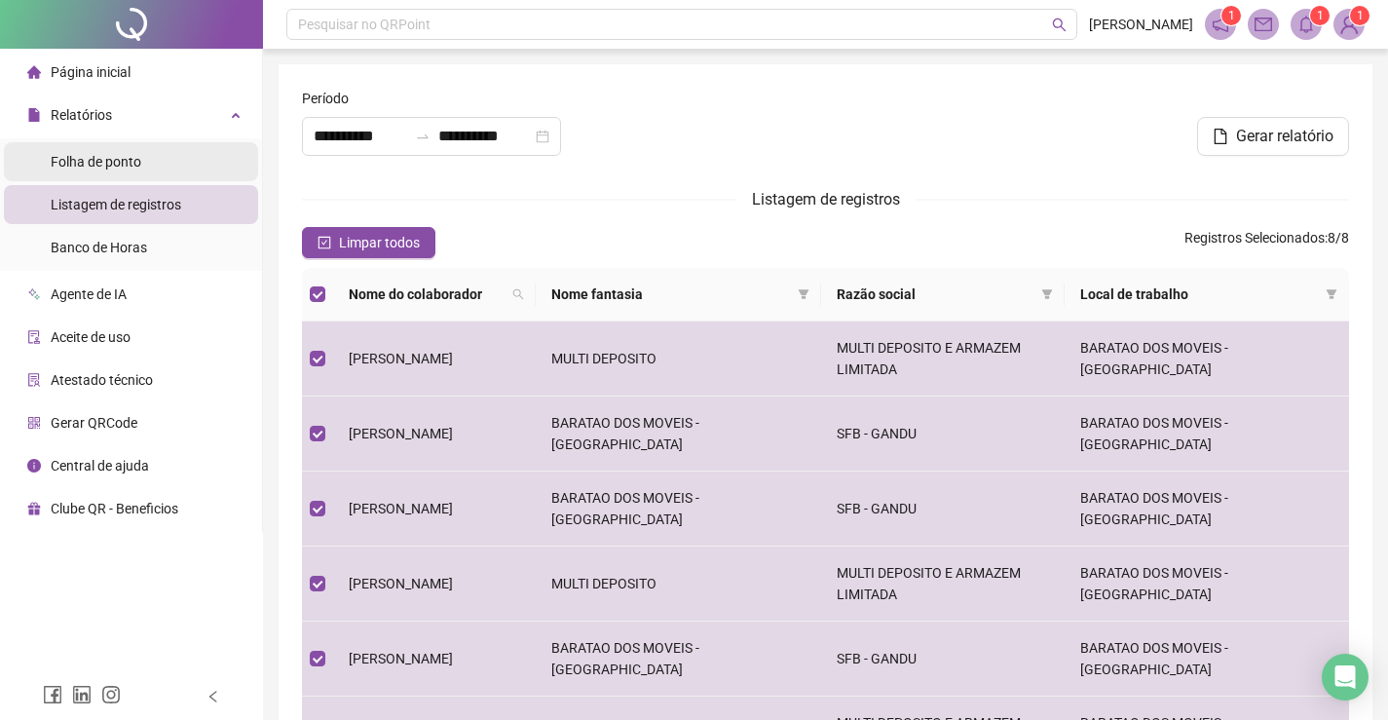
click at [138, 168] on span "Folha de ponto" at bounding box center [96, 162] width 91 height 16
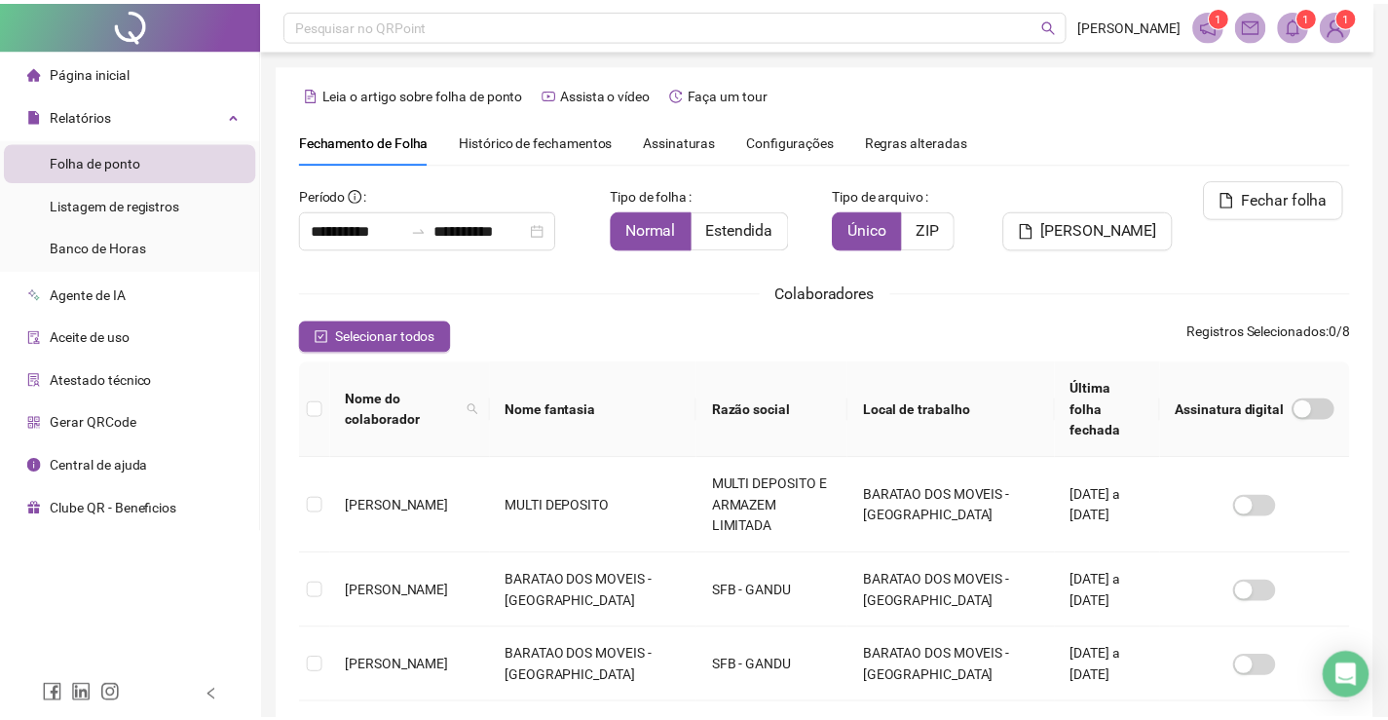
scroll to position [39, 0]
